Goal: Task Accomplishment & Management: Use online tool/utility

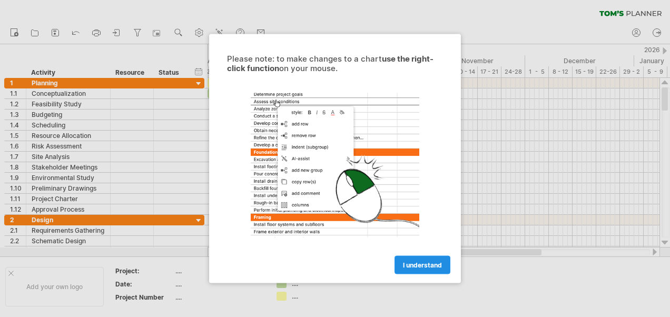
click at [406, 265] on span "I understand" at bounding box center [422, 265] width 39 height 8
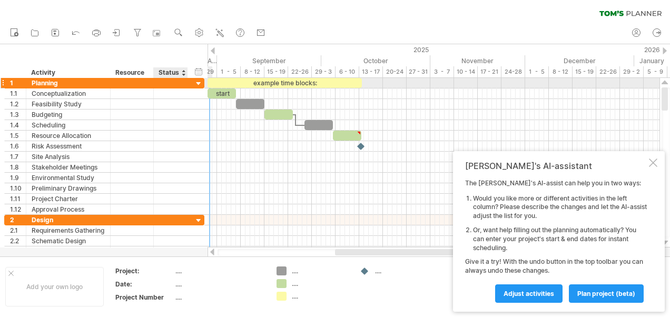
click at [196, 81] on div at bounding box center [199, 84] width 10 height 10
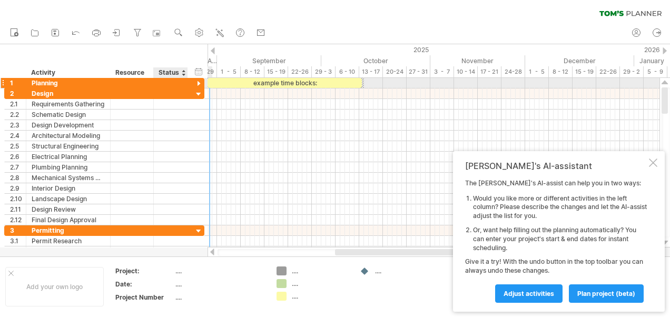
click at [198, 80] on div at bounding box center [199, 84] width 10 height 10
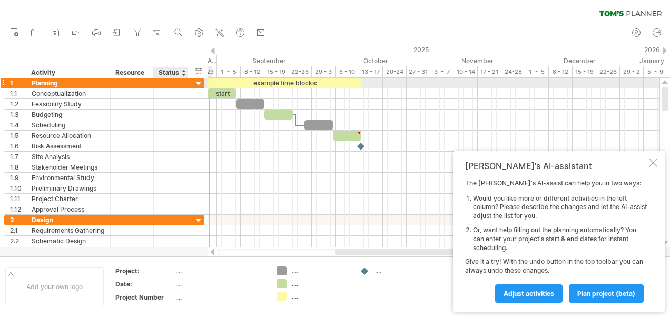
click at [199, 80] on div at bounding box center [199, 84] width 10 height 10
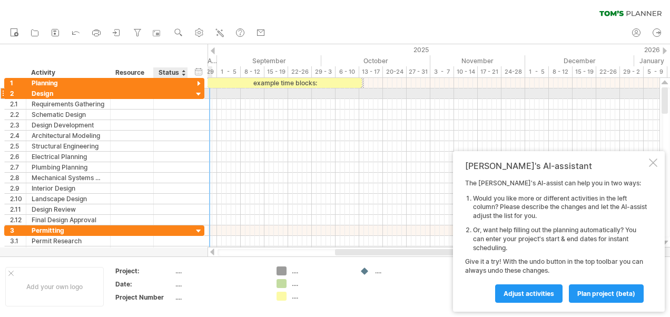
click at [197, 95] on div at bounding box center [199, 95] width 10 height 10
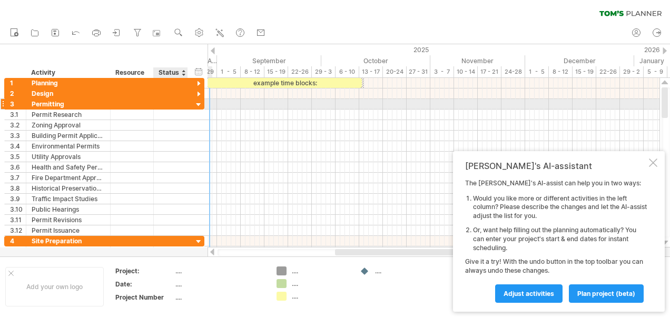
click at [197, 105] on div at bounding box center [199, 105] width 10 height 10
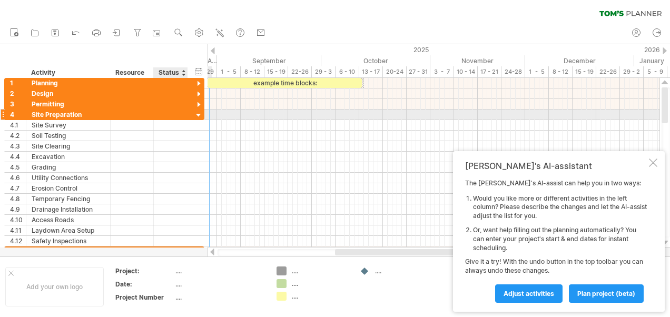
click at [198, 116] on div at bounding box center [199, 116] width 10 height 10
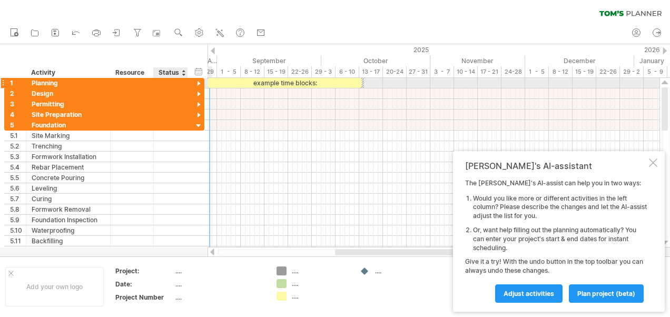
click at [198, 81] on div at bounding box center [199, 84] width 10 height 10
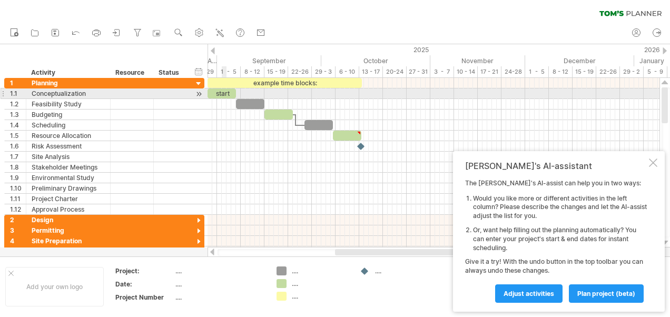
click at [224, 93] on div "start" at bounding box center [222, 94] width 28 height 10
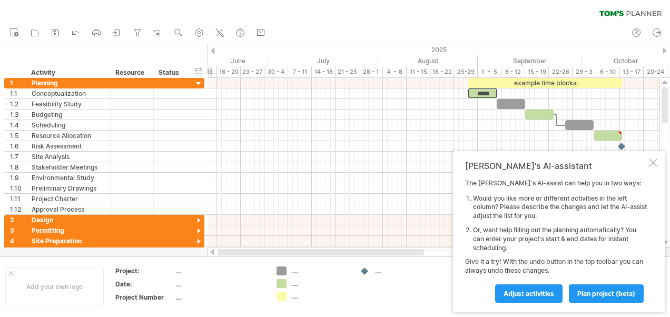
drag, startPoint x: 345, startPoint y: 253, endPoint x: 198, endPoint y: 257, distance: 146.5
click at [198, 257] on div "Trying to reach [DOMAIN_NAME] Connected again... 0% clear filter new 1" at bounding box center [335, 158] width 670 height 317
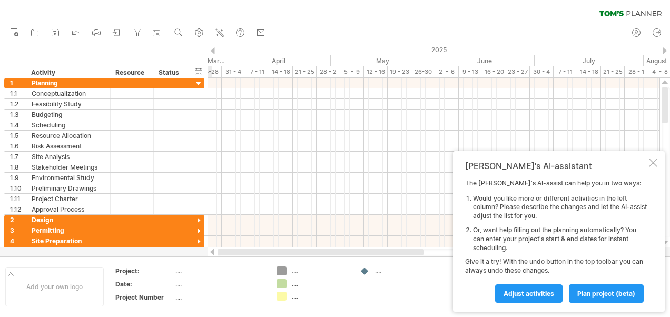
drag, startPoint x: 326, startPoint y: 254, endPoint x: 198, endPoint y: 256, distance: 128.6
click at [198, 256] on div "Trying to reach [DOMAIN_NAME] Connected again... 0% clear filter new 1" at bounding box center [335, 158] width 670 height 317
drag, startPoint x: 318, startPoint y: 253, endPoint x: 199, endPoint y: 253, distance: 119.6
click at [199, 253] on div "Trying to reach [DOMAIN_NAME] Connected again... 0% clear filter new 1" at bounding box center [335, 158] width 670 height 317
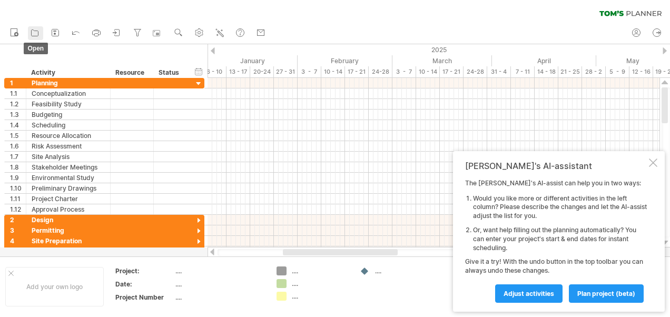
click at [35, 35] on icon at bounding box center [35, 32] width 11 height 11
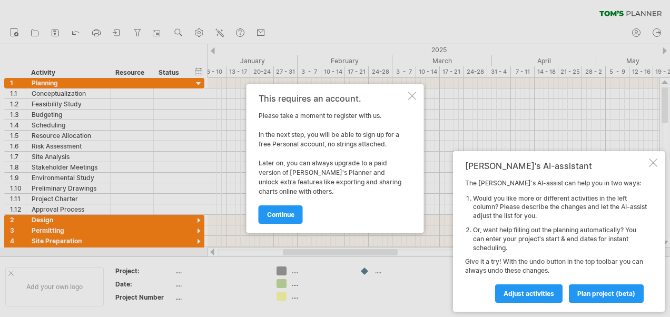
click at [277, 220] on link "continue" at bounding box center [281, 214] width 44 height 18
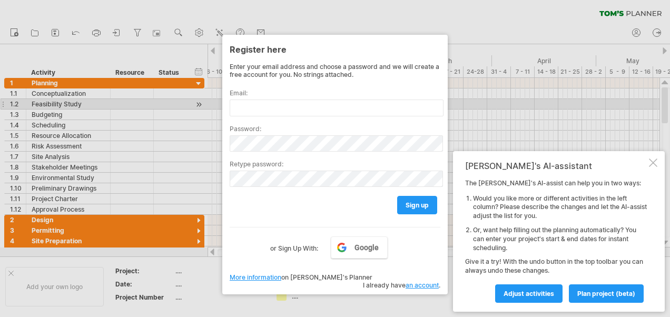
click at [520, 103] on div at bounding box center [335, 158] width 670 height 317
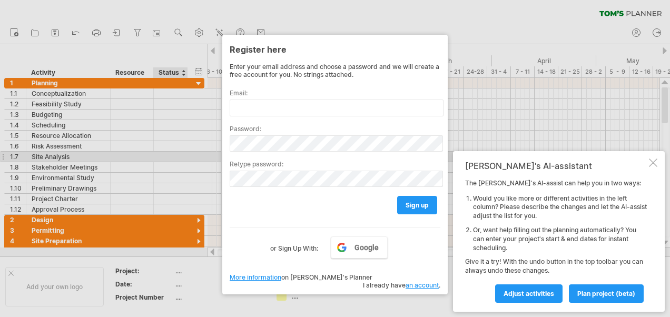
click at [192, 153] on div at bounding box center [335, 158] width 670 height 317
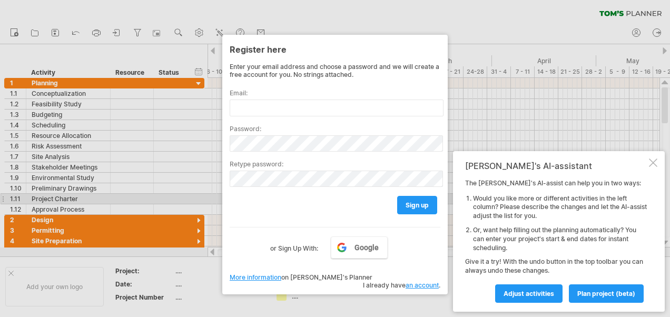
click at [197, 198] on div at bounding box center [335, 158] width 670 height 317
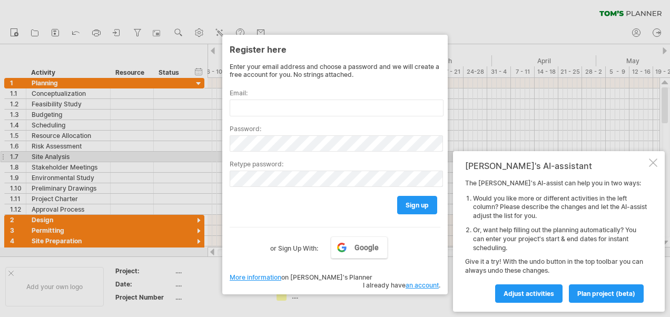
click at [659, 156] on div "[PERSON_NAME]'s AI-assistant The [PERSON_NAME]'s AI-assist can help you in two …" at bounding box center [559, 231] width 212 height 161
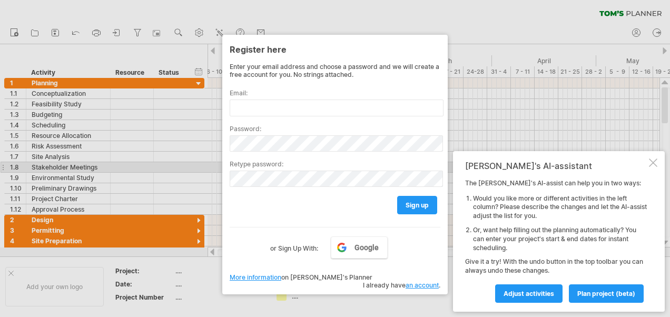
click at [656, 163] on div at bounding box center [653, 163] width 8 height 8
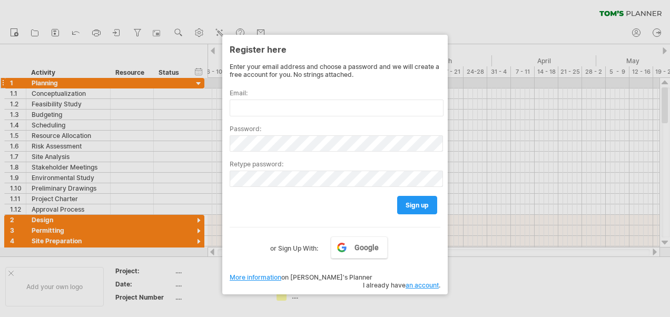
click at [199, 82] on div at bounding box center [335, 158] width 670 height 317
click at [382, 17] on div at bounding box center [335, 158] width 670 height 317
click at [424, 281] on link "an account" at bounding box center [422, 285] width 33 height 8
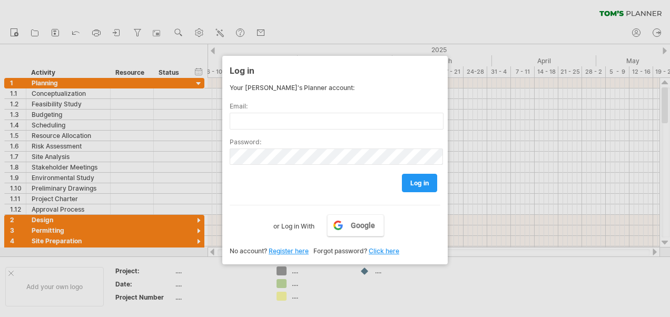
click at [119, 135] on div at bounding box center [335, 158] width 670 height 317
click at [70, 97] on div at bounding box center [335, 158] width 670 height 317
click at [195, 80] on div at bounding box center [335, 158] width 670 height 317
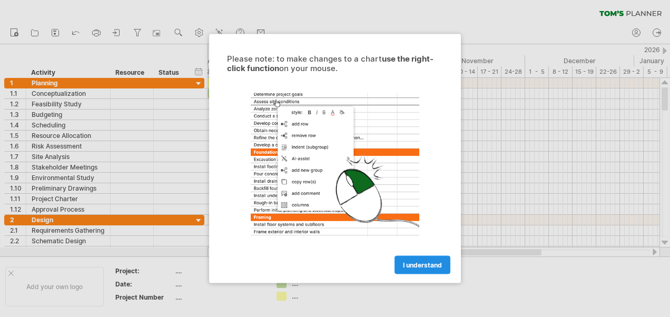
click at [404, 262] on span "I understand" at bounding box center [422, 265] width 39 height 8
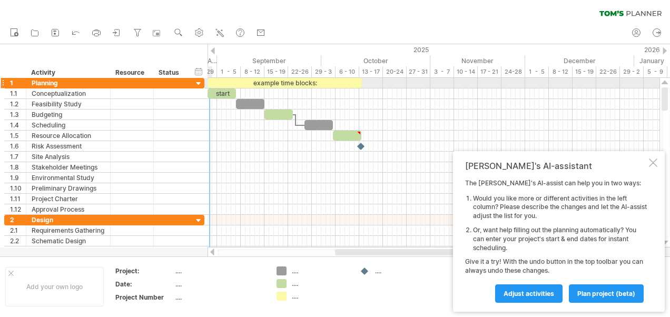
click at [2, 83] on div at bounding box center [3, 82] width 4 height 11
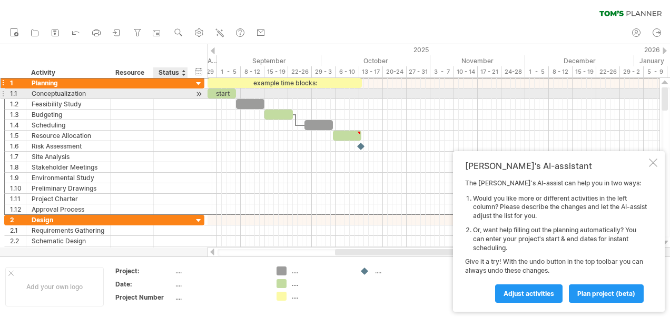
click at [195, 93] on div at bounding box center [199, 94] width 10 height 11
click at [198, 94] on div at bounding box center [199, 94] width 10 height 11
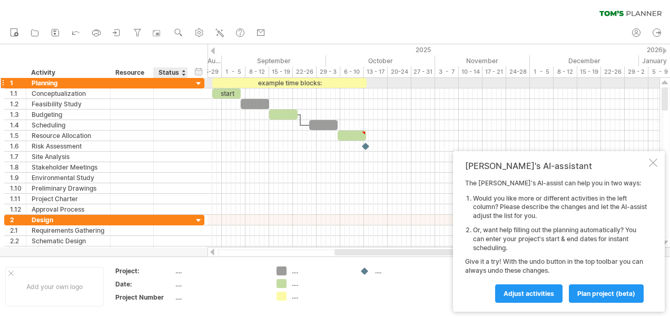
click at [199, 82] on div at bounding box center [199, 84] width 10 height 10
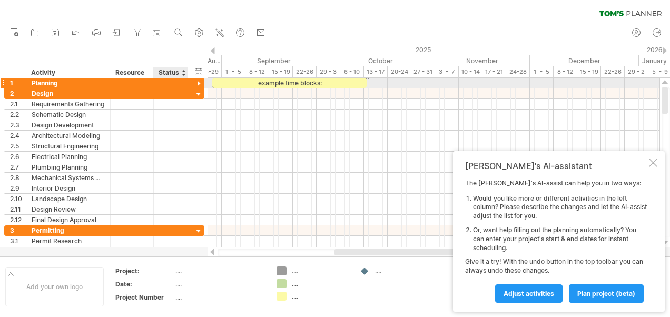
click at [199, 82] on div at bounding box center [199, 84] width 10 height 10
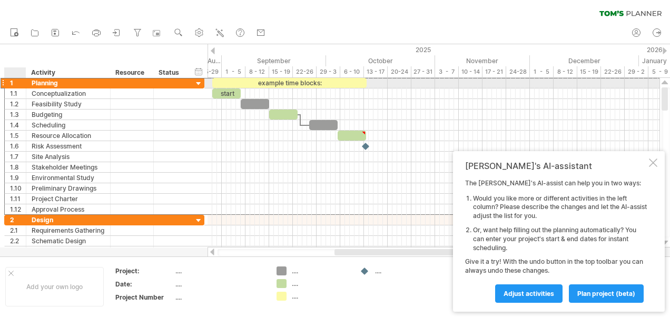
click at [8, 83] on div "1" at bounding box center [16, 83] width 22 height 10
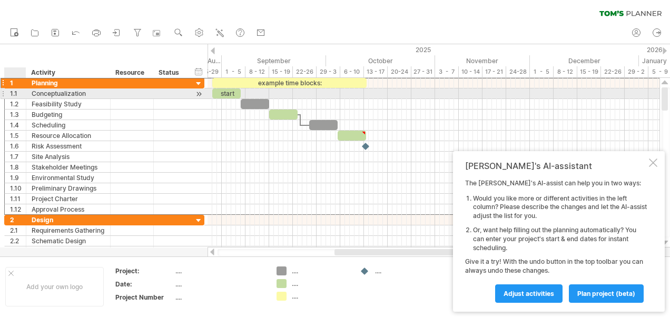
click at [18, 93] on div "1.1" at bounding box center [18, 94] width 16 height 10
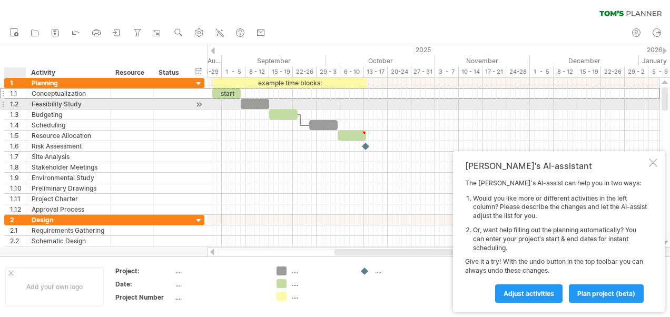
click at [19, 103] on div "1.2" at bounding box center [18, 104] width 16 height 10
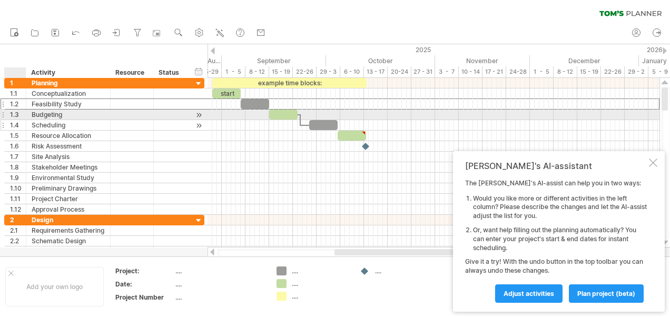
drag, startPoint x: 20, startPoint y: 114, endPoint x: 22, endPoint y: 119, distance: 5.5
click at [21, 116] on div "1.3" at bounding box center [18, 115] width 16 height 10
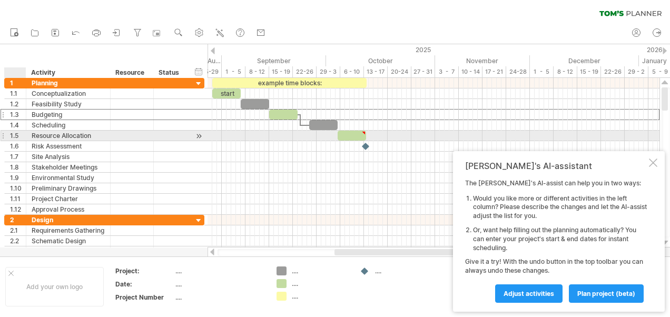
drag, startPoint x: 23, startPoint y: 134, endPoint x: 28, endPoint y: 138, distance: 6.4
click at [23, 135] on div at bounding box center [24, 136] width 5 height 11
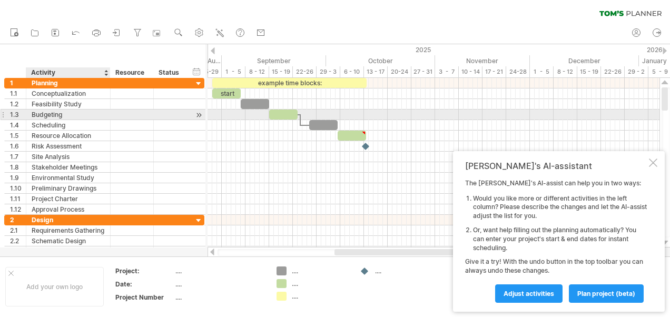
click at [66, 112] on div "Budgeting" at bounding box center [68, 115] width 73 height 10
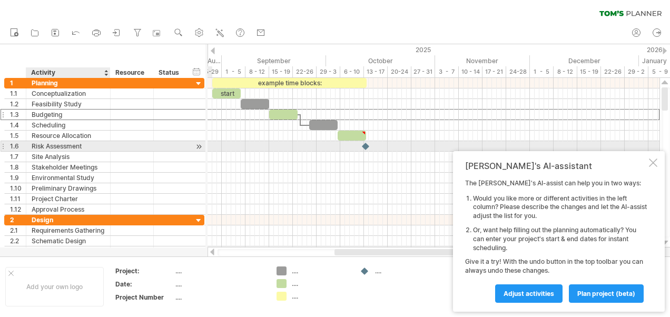
click at [73, 150] on div "**********" at bounding box center [104, 146] width 200 height 11
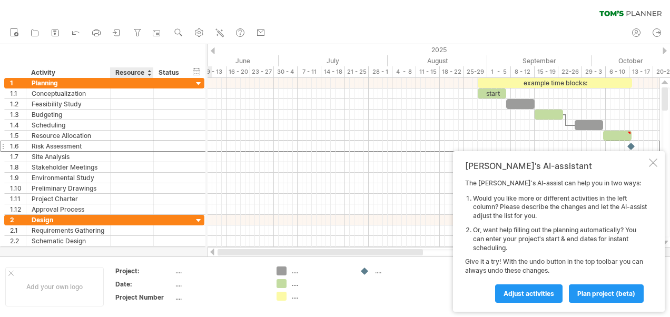
drag, startPoint x: 350, startPoint y: 252, endPoint x: 155, endPoint y: 248, distance: 194.5
click at [155, 248] on div "Trying to reach [DOMAIN_NAME] Connected again... 0% clear filter new 1" at bounding box center [335, 158] width 670 height 317
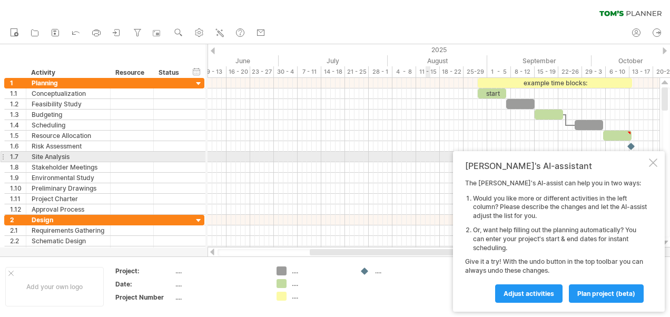
click at [655, 162] on div at bounding box center [653, 163] width 8 height 8
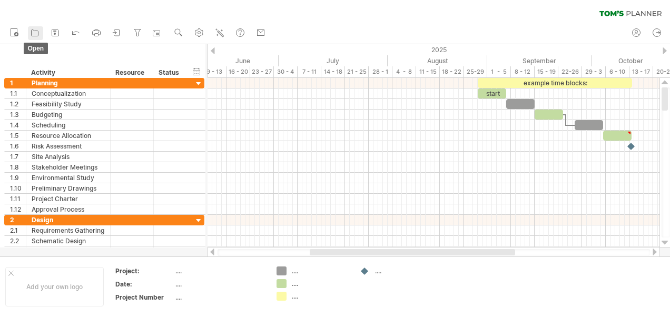
click at [34, 32] on icon at bounding box center [35, 32] width 11 height 11
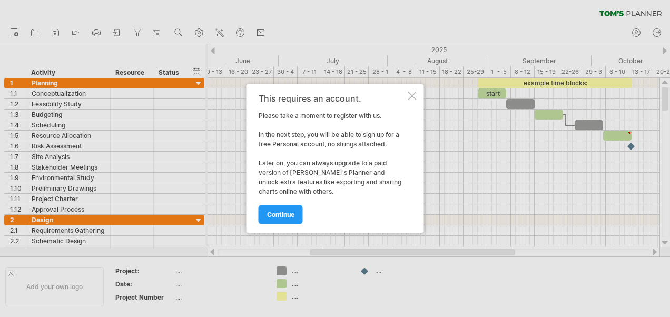
click at [410, 94] on div at bounding box center [412, 96] width 8 height 8
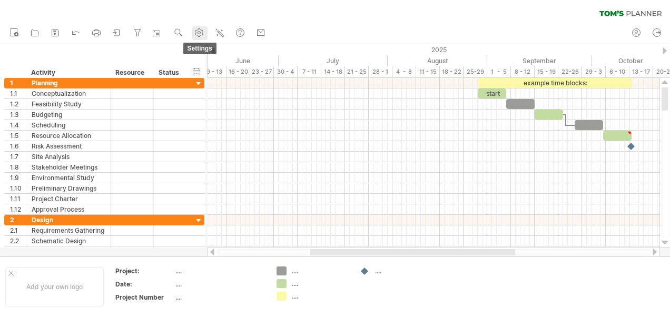
click at [201, 35] on icon at bounding box center [199, 33] width 8 height 8
select select "*"
select select "**"
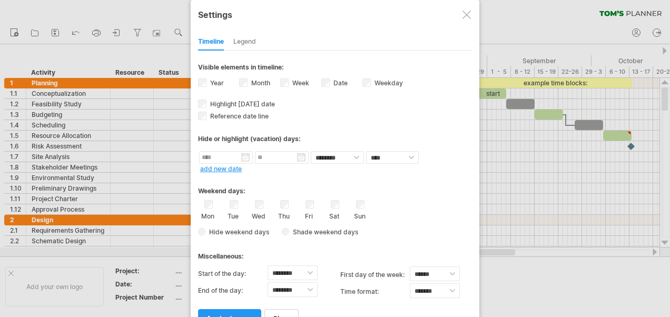
click at [170, 45] on div at bounding box center [335, 158] width 670 height 317
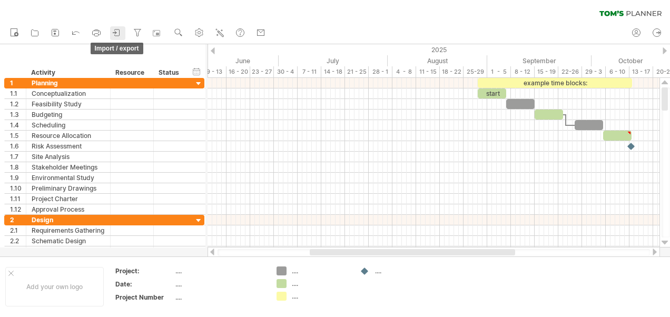
click at [113, 32] on icon at bounding box center [117, 32] width 11 height 11
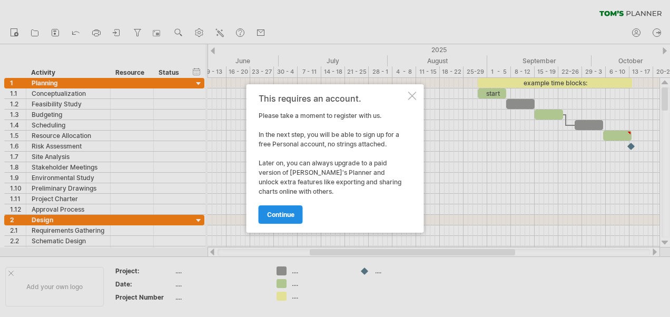
click at [271, 215] on span "continue" at bounding box center [280, 215] width 27 height 8
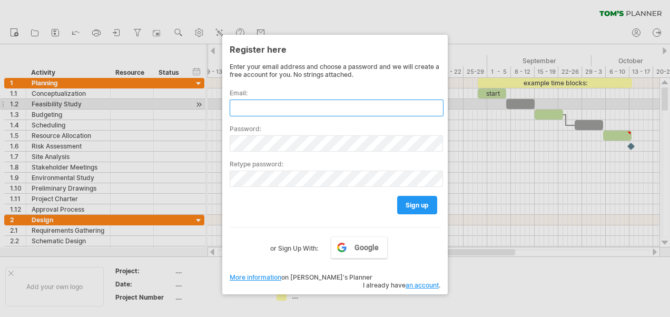
click at [249, 100] on input "text" at bounding box center [337, 108] width 214 height 17
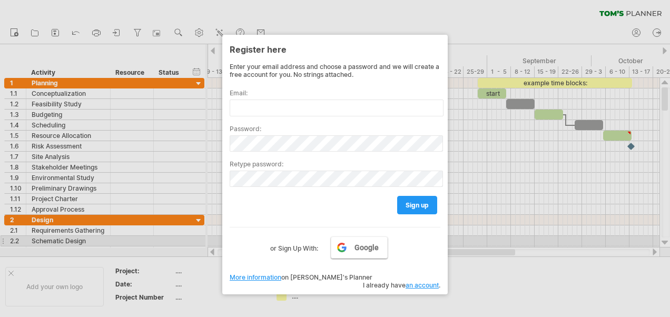
click at [338, 244] on link "Google" at bounding box center [359, 248] width 57 height 22
click at [312, 24] on div at bounding box center [335, 158] width 670 height 317
click at [342, 17] on div at bounding box center [335, 158] width 670 height 317
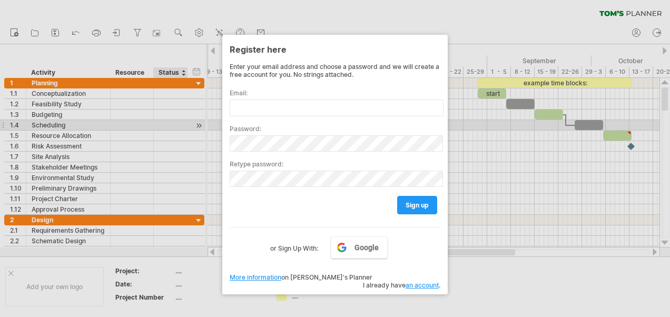
click at [171, 130] on div at bounding box center [335, 158] width 670 height 317
